Goal: Information Seeking & Learning: Learn about a topic

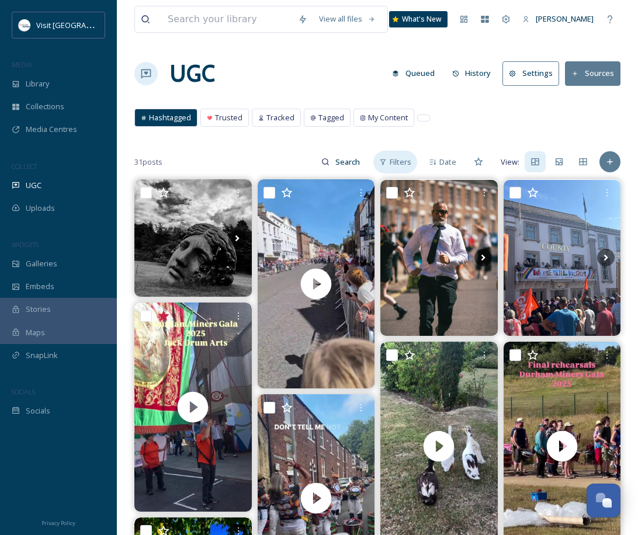
click at [402, 164] on span "Filters" at bounding box center [401, 162] width 22 height 11
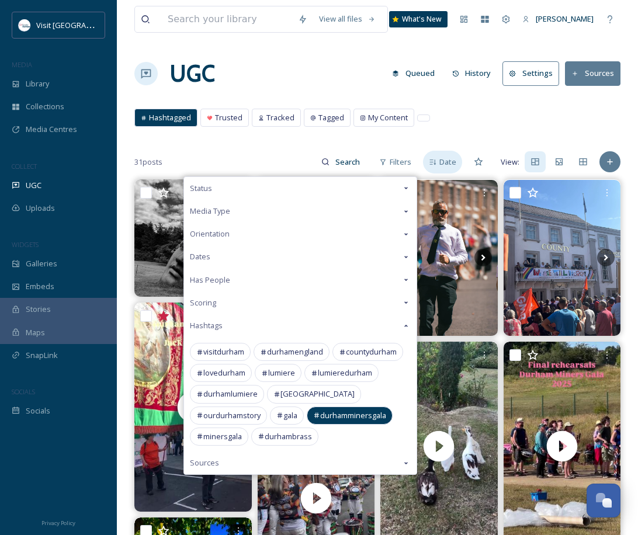
click at [442, 169] on div "Date" at bounding box center [442, 162] width 39 height 23
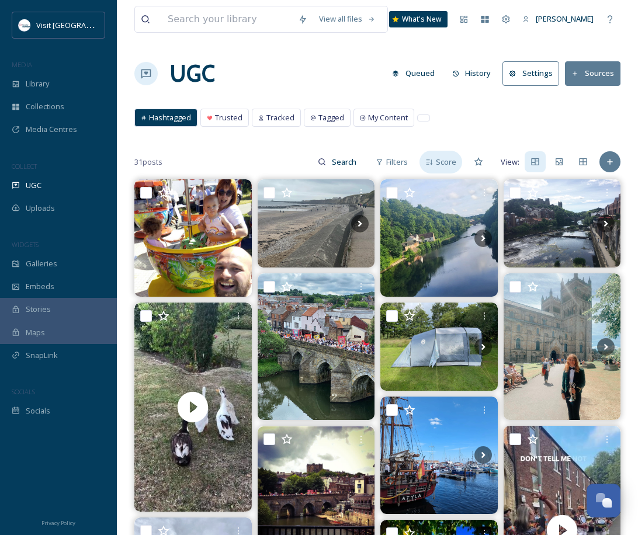
click at [444, 164] on span "Score" at bounding box center [446, 162] width 20 height 11
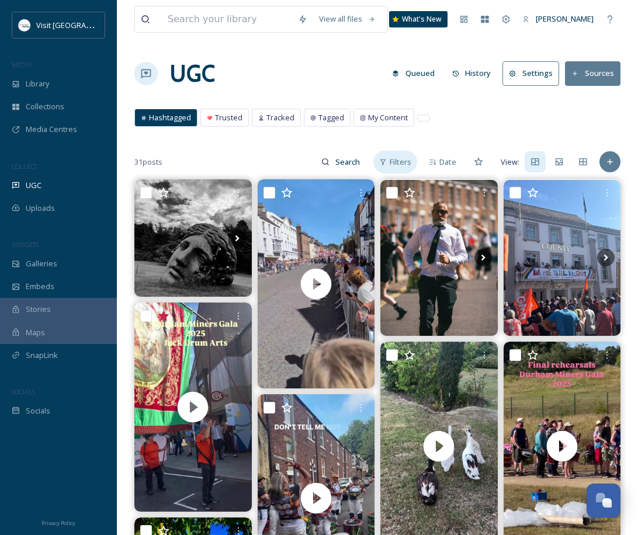
click at [395, 165] on span "Filters" at bounding box center [401, 162] width 22 height 11
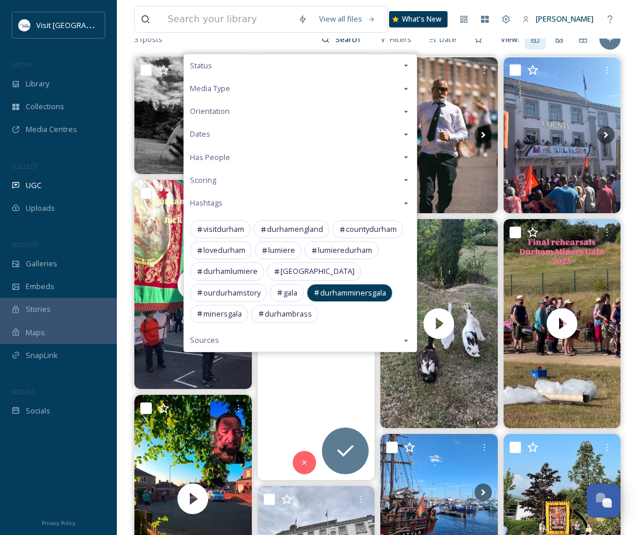
scroll to position [123, 0]
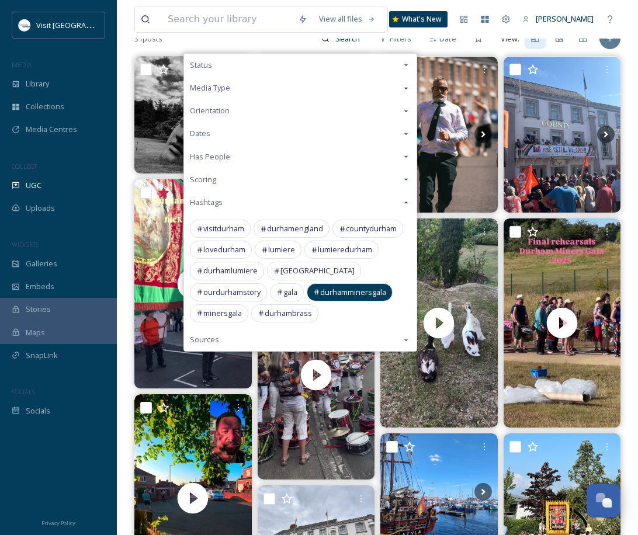
click at [318, 339] on div "Sources" at bounding box center [300, 339] width 233 height 23
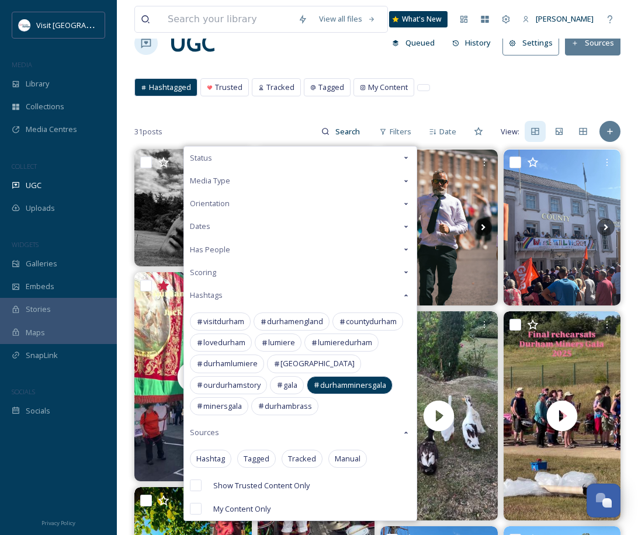
scroll to position [30, 0]
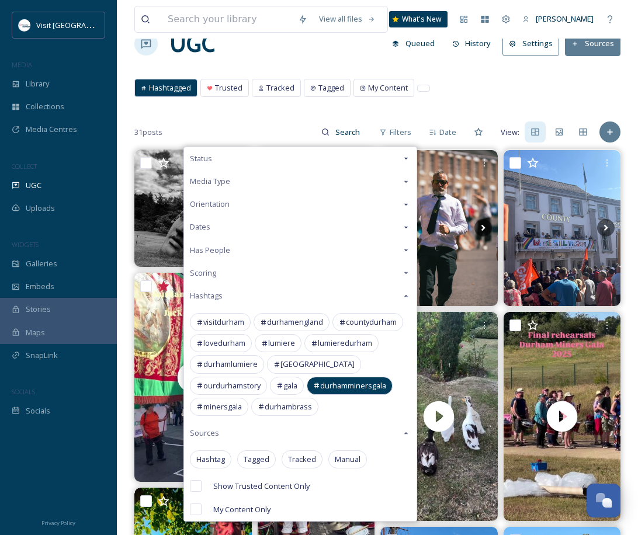
click at [286, 270] on div "Scoring" at bounding box center [300, 273] width 233 height 23
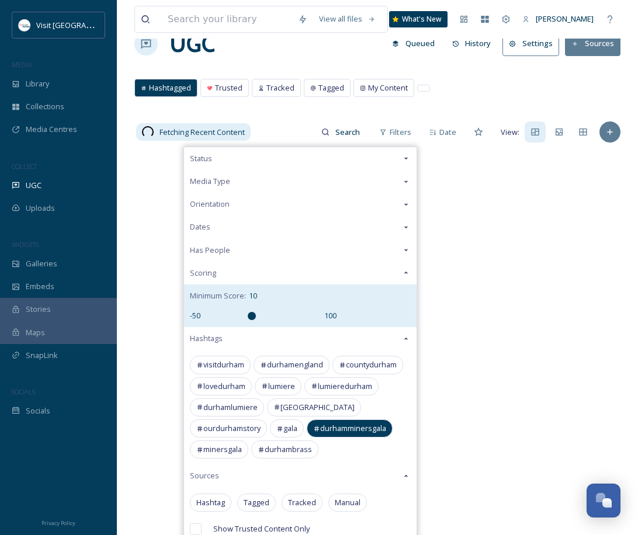
scroll to position [0, 0]
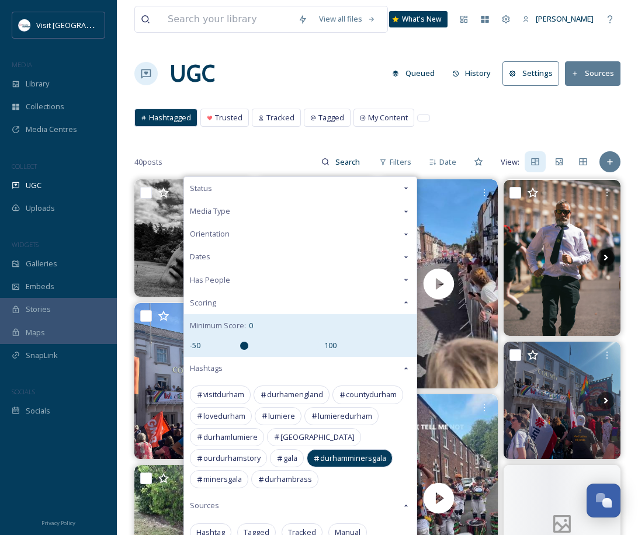
drag, startPoint x: 263, startPoint y: 318, endPoint x: 242, endPoint y: 318, distance: 21.0
type input "0"
click at [242, 342] on input "range" at bounding box center [262, 346] width 117 height 8
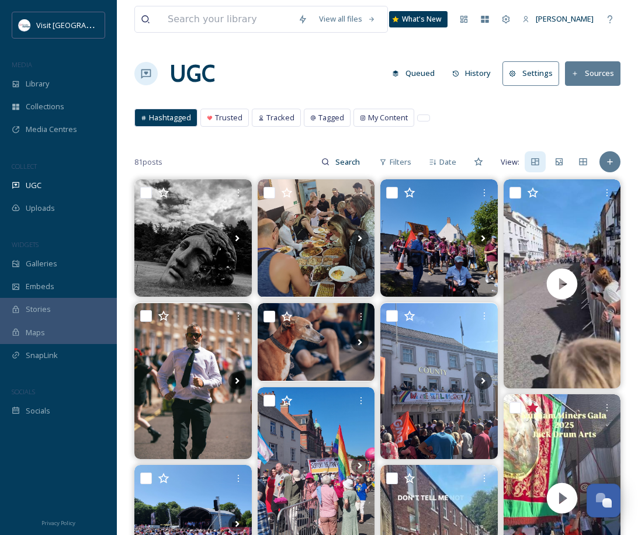
click at [459, 122] on div "Hashtagged Trusted Tracked Tagged My Content Hashtagged Trusted Tracked Tagged …" at bounding box center [377, 121] width 486 height 24
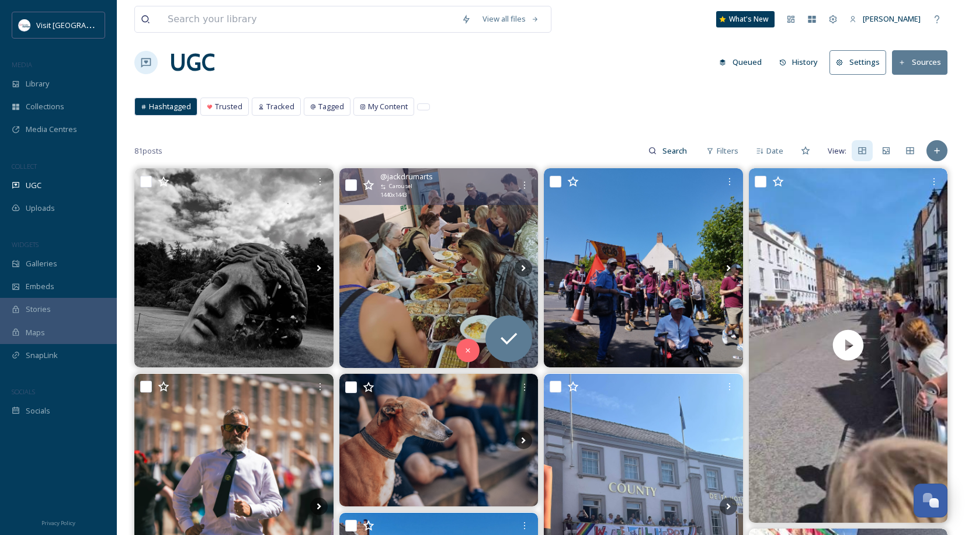
scroll to position [12, 0]
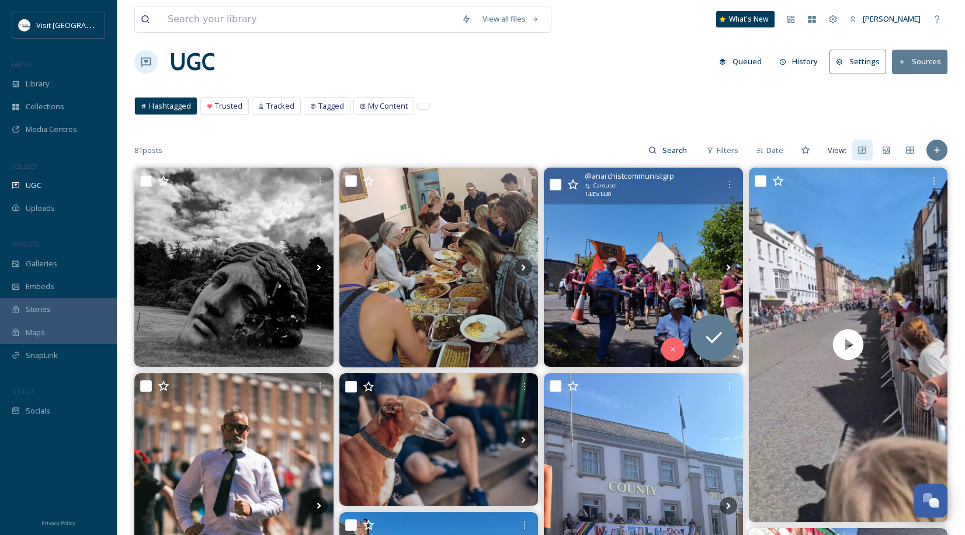
click at [635, 230] on img at bounding box center [643, 267] width 199 height 199
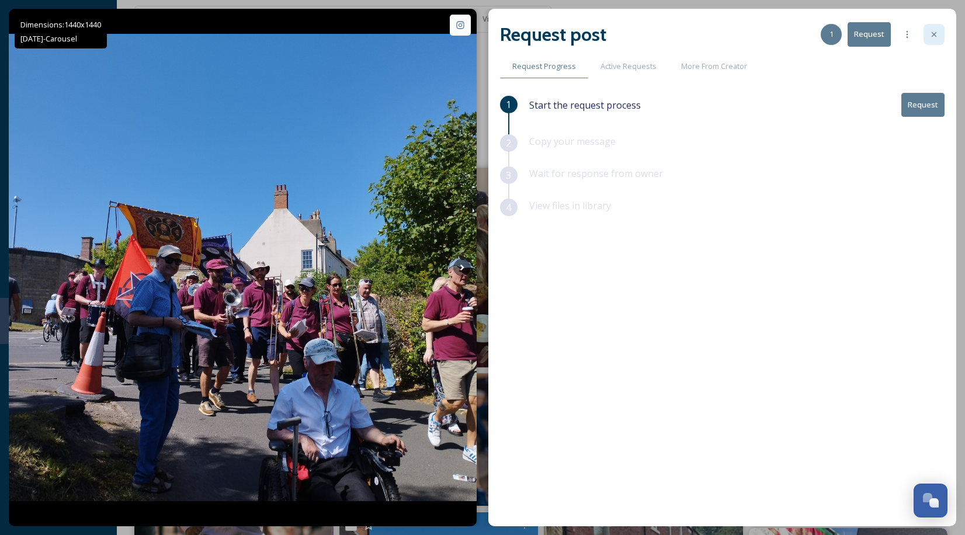
click at [638, 27] on div at bounding box center [934, 34] width 21 height 21
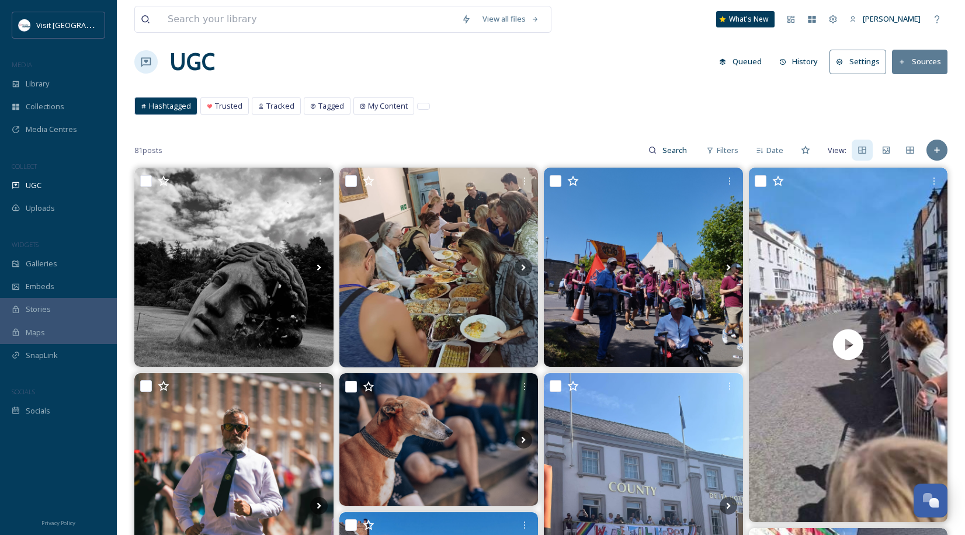
click at [535, 120] on div "Hashtagged Trusted Tracked Tagged My Content Hashtagged Trusted Tracked Tagged …" at bounding box center [540, 109] width 813 height 24
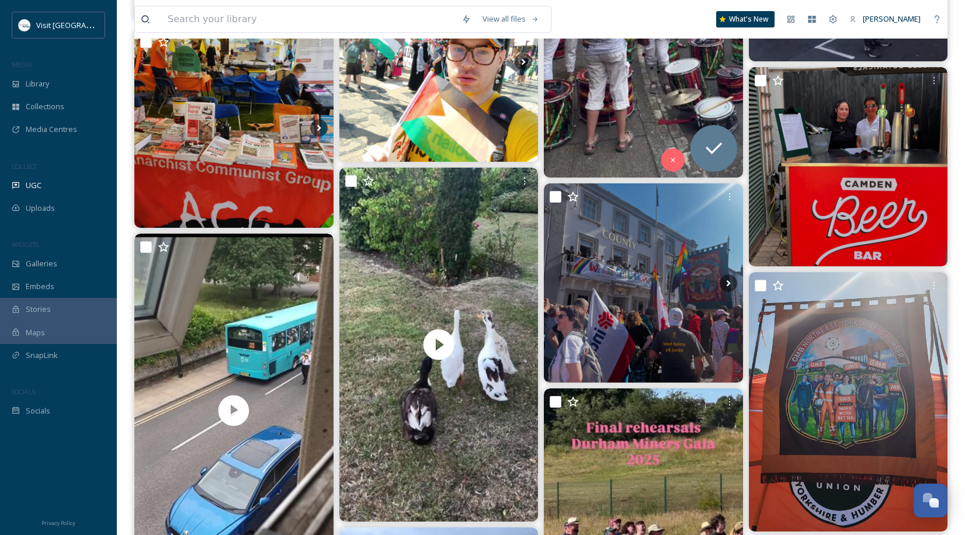
scroll to position [834, 0]
